Goal: Transaction & Acquisition: Purchase product/service

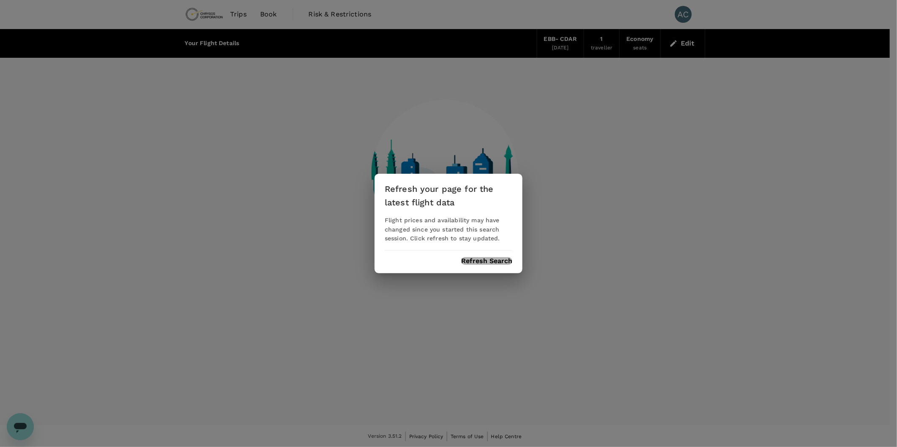
click at [497, 260] on button "Refresh Search" at bounding box center [486, 262] width 51 height 8
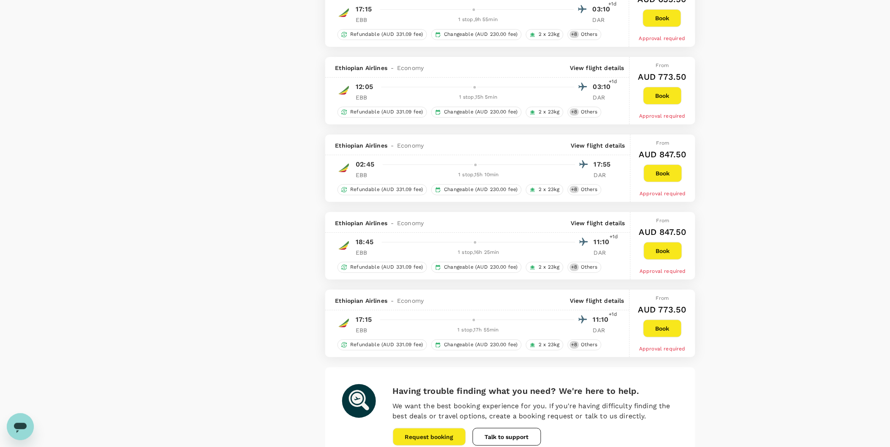
scroll to position [1208, 0]
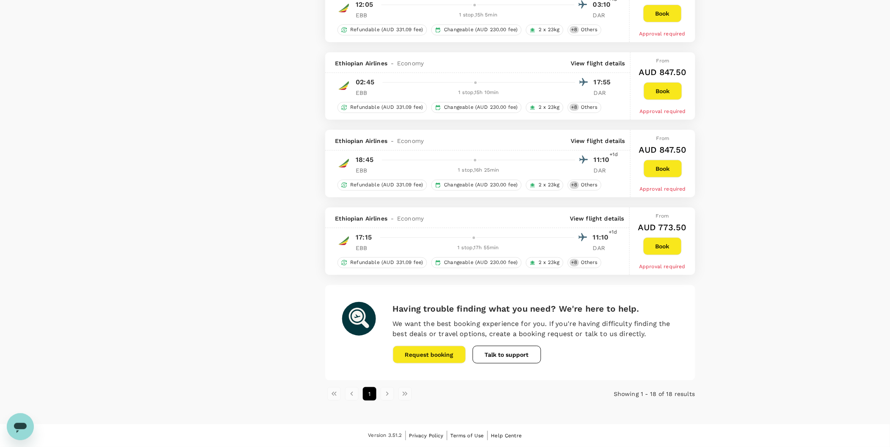
click at [489, 355] on button "Talk to support" at bounding box center [506, 355] width 68 height 18
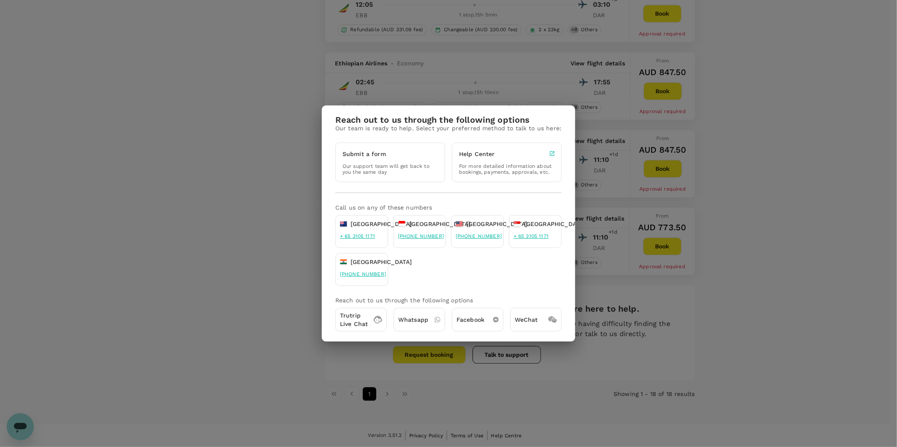
click at [364, 157] on p "Submit a form" at bounding box center [363, 154] width 43 height 8
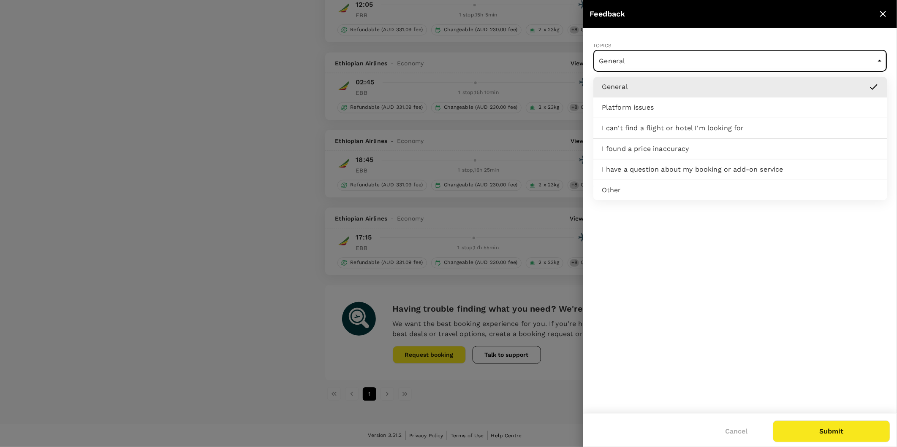
click at [625, 173] on p "I have a question about my booking or add-on service" at bounding box center [693, 170] width 182 height 10
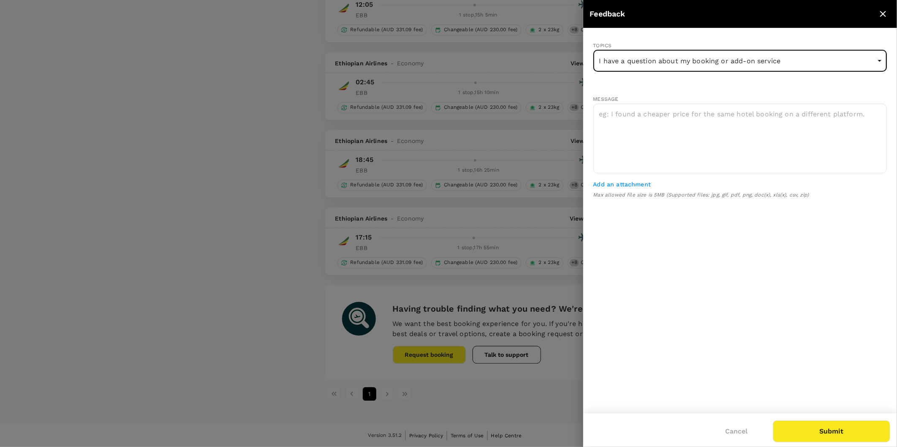
click at [881, 15] on icon "close" at bounding box center [883, 14] width 10 height 10
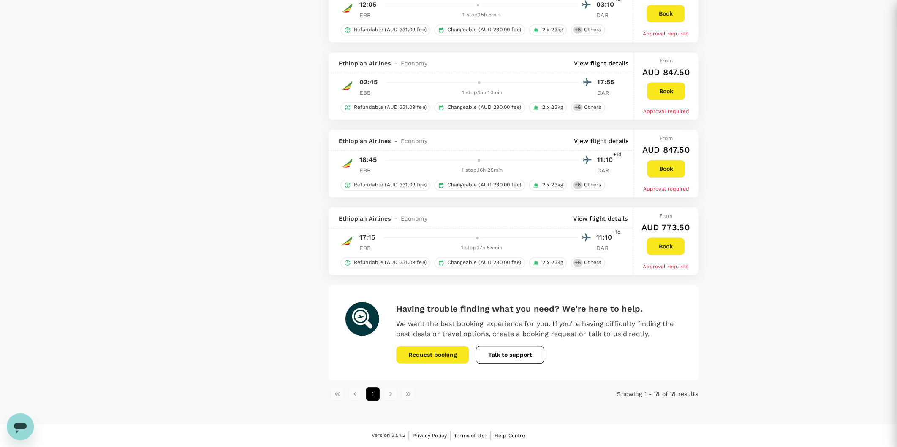
type input "General"
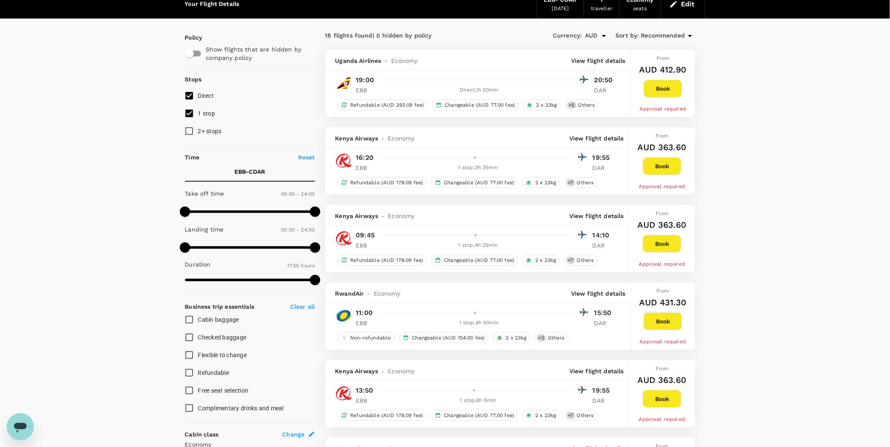
scroll to position [0, 0]
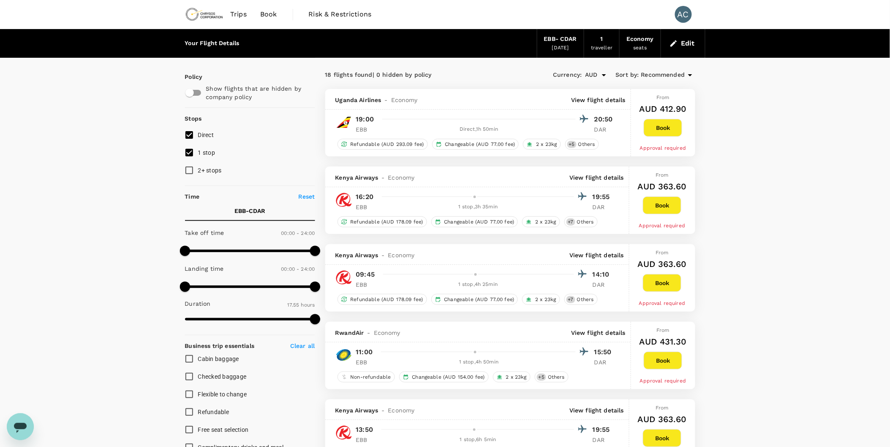
click at [263, 16] on span "Book" at bounding box center [268, 14] width 17 height 10
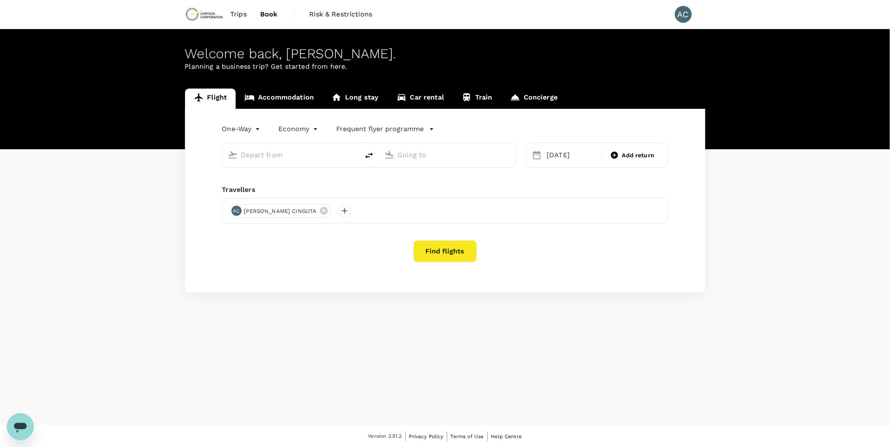
type input "Entebbe Intl (EBB)"
type input "Dar Es Salaam, Tanzania (any)"
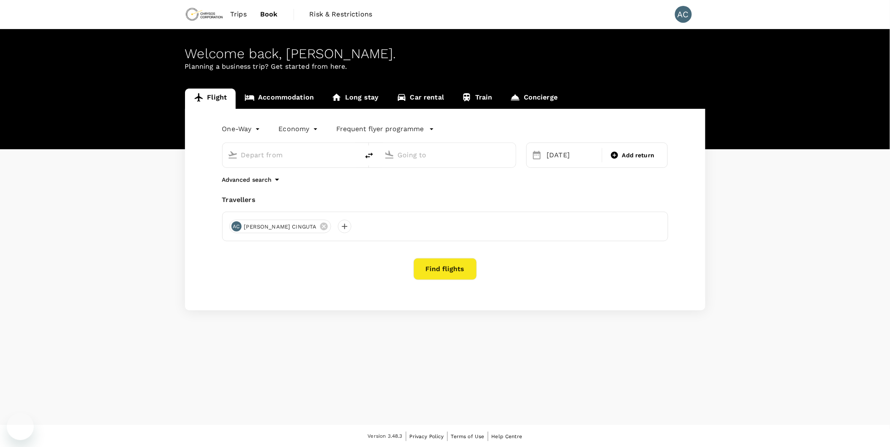
type input "Entebbe Intl (EBB)"
click at [489, 157] on input "Dar Es Salaam, Tanzania (any)" at bounding box center [448, 155] width 100 height 13
click at [453, 172] on p "Lubumbashi, Democratic Republic of the Congo" at bounding box center [459, 172] width 169 height 8
type input "Lubumbashi, Democratic Republic of the Congo (any)"
click at [575, 248] on div "14" at bounding box center [575, 245] width 16 height 16
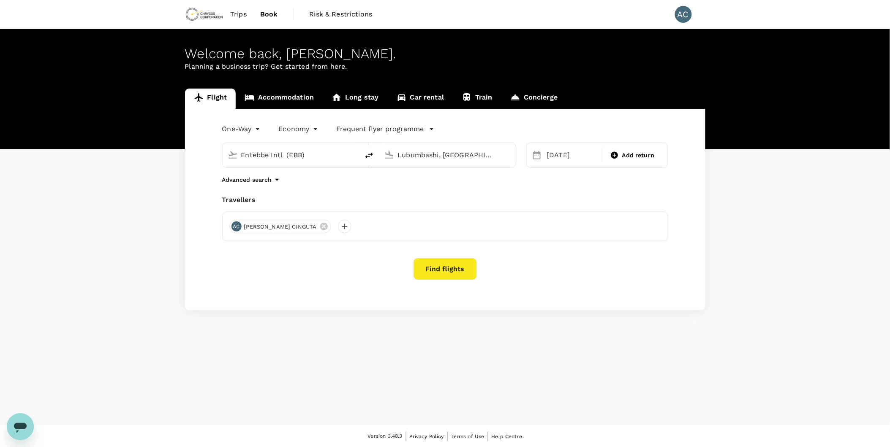
click at [440, 269] on button "Find flights" at bounding box center [444, 269] width 63 height 22
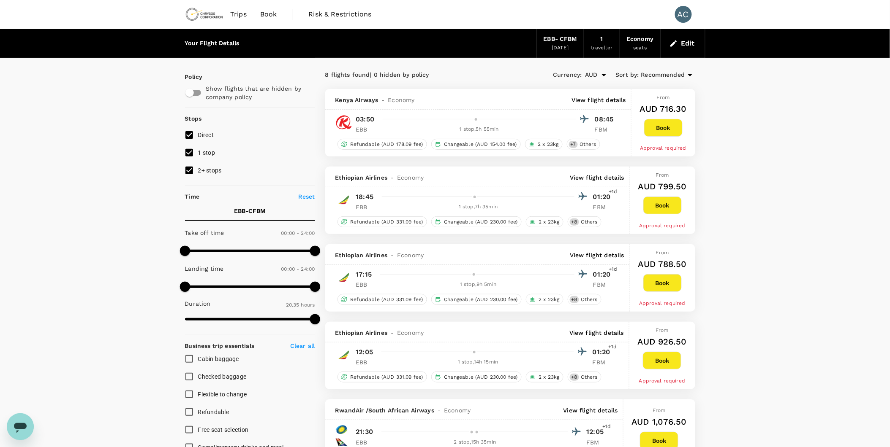
click at [187, 171] on input "2+ stops" at bounding box center [189, 171] width 18 height 18
checkbox input "false"
click at [199, 93] on input "checkbox" at bounding box center [189, 93] width 48 height 16
checkbox input "true"
click at [591, 95] on div "Kenya Airways - Economy View flight details" at bounding box center [478, 99] width 306 height 21
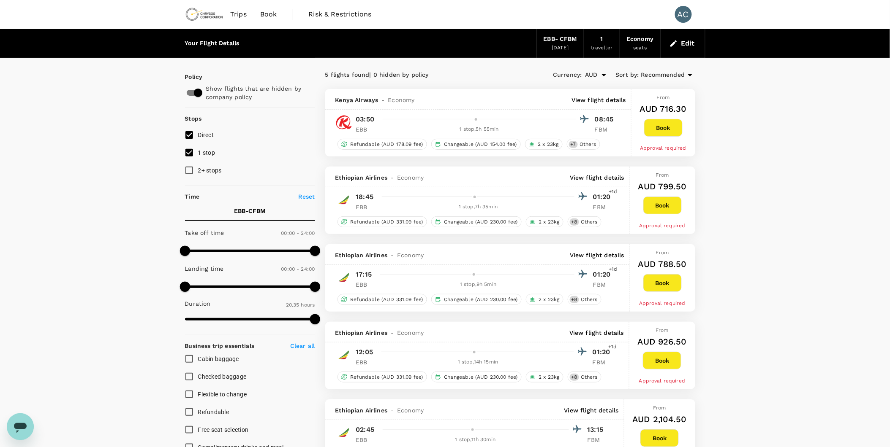
click at [597, 99] on p "View flight details" at bounding box center [598, 100] width 54 height 8
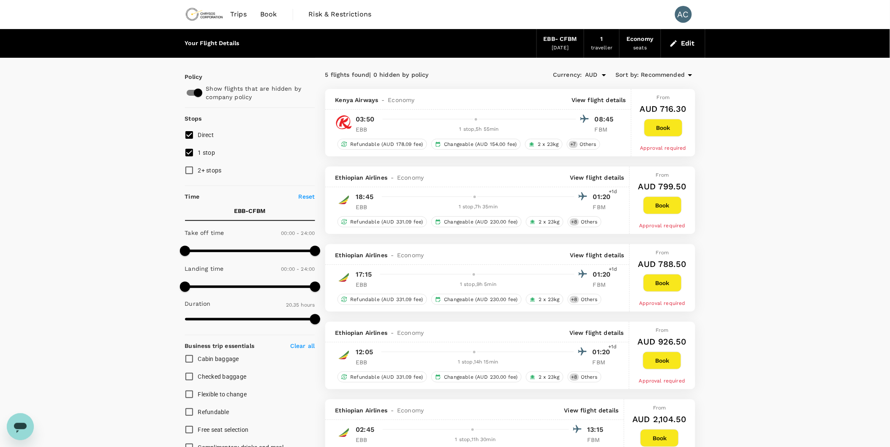
click at [605, 100] on p "View flight details" at bounding box center [598, 100] width 54 height 8
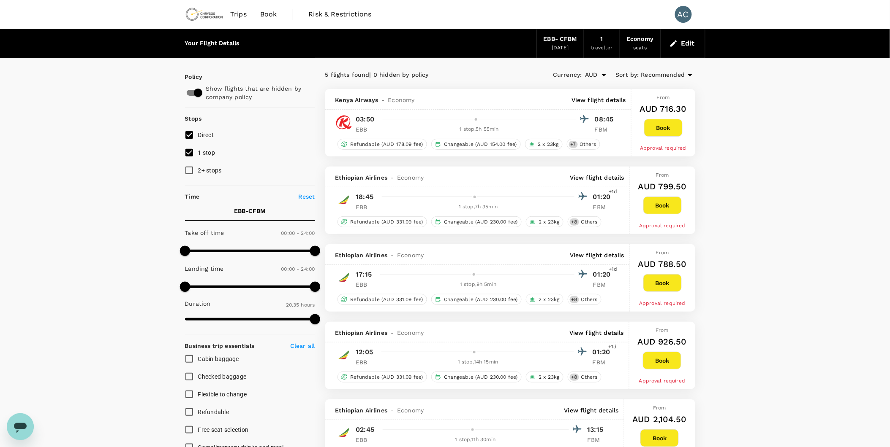
click at [604, 74] on icon "Open" at bounding box center [604, 75] width 10 height 10
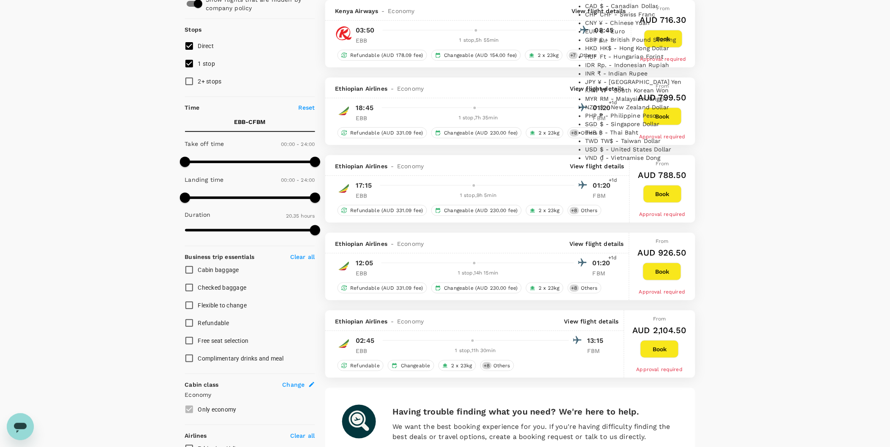
scroll to position [187, 0]
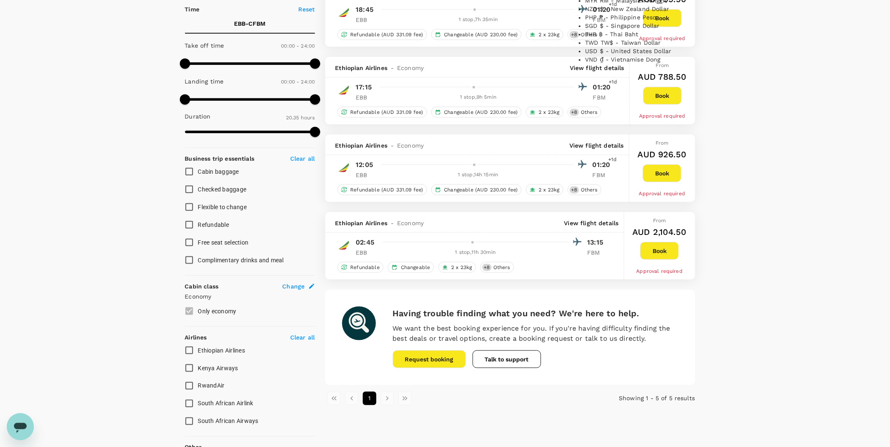
click at [608, 47] on li "USD $ - United States Dollar" at bounding box center [638, 51] width 106 height 8
type input "AUD"
click at [732, 108] on div "Your Flight Details EBB - CFBM [DATE] 1 traveller Economy seats Edit Policy Sho…" at bounding box center [445, 173] width 890 height 663
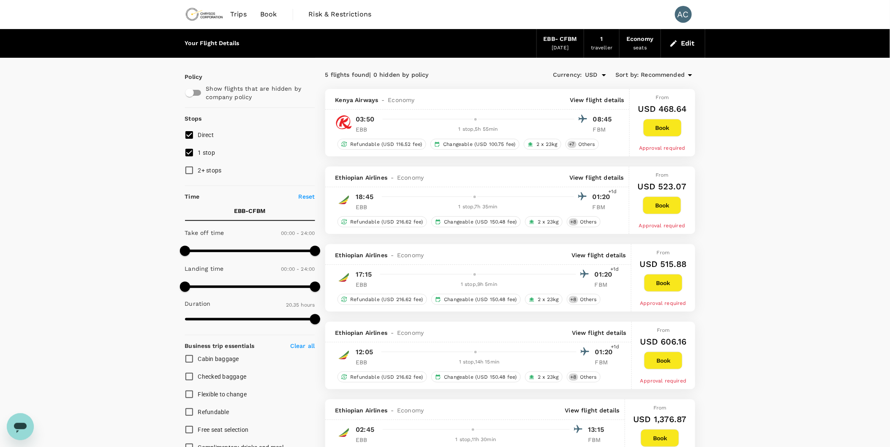
click at [608, 100] on p "View flight details" at bounding box center [597, 100] width 54 height 8
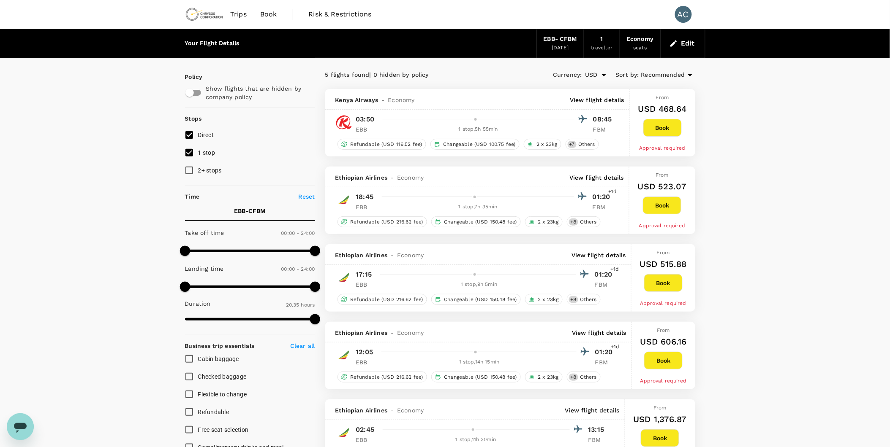
click at [655, 125] on button "Book" at bounding box center [662, 128] width 38 height 18
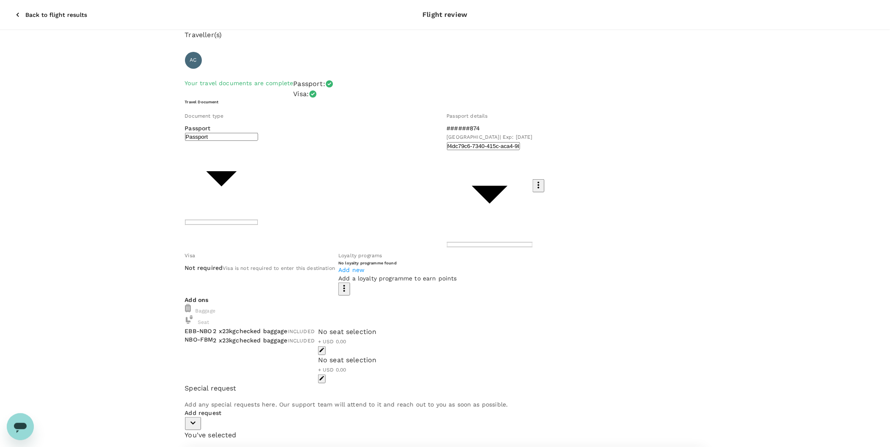
click at [14, 11] on icon "button" at bounding box center [18, 15] width 8 height 8
